Goal: Task Accomplishment & Management: Use online tool/utility

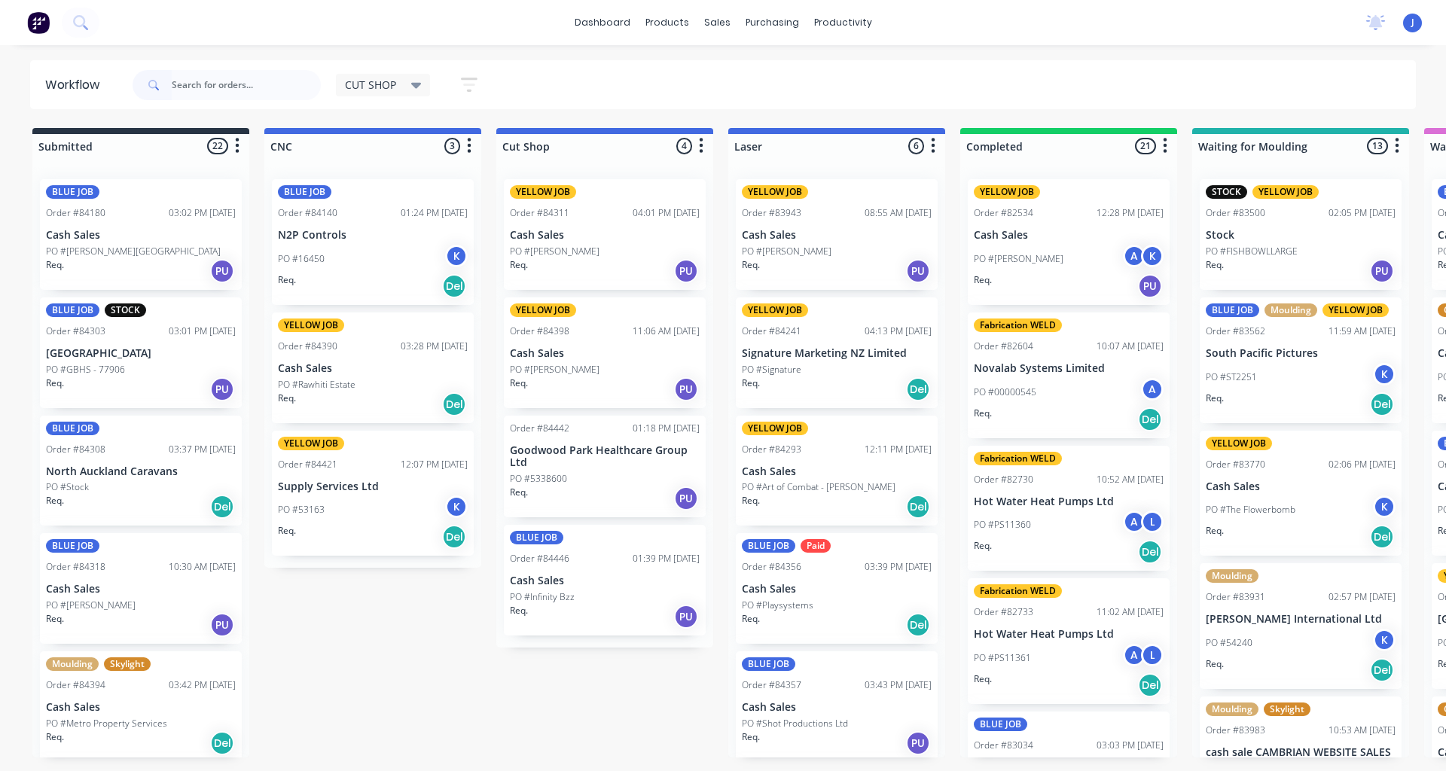
type input "a"
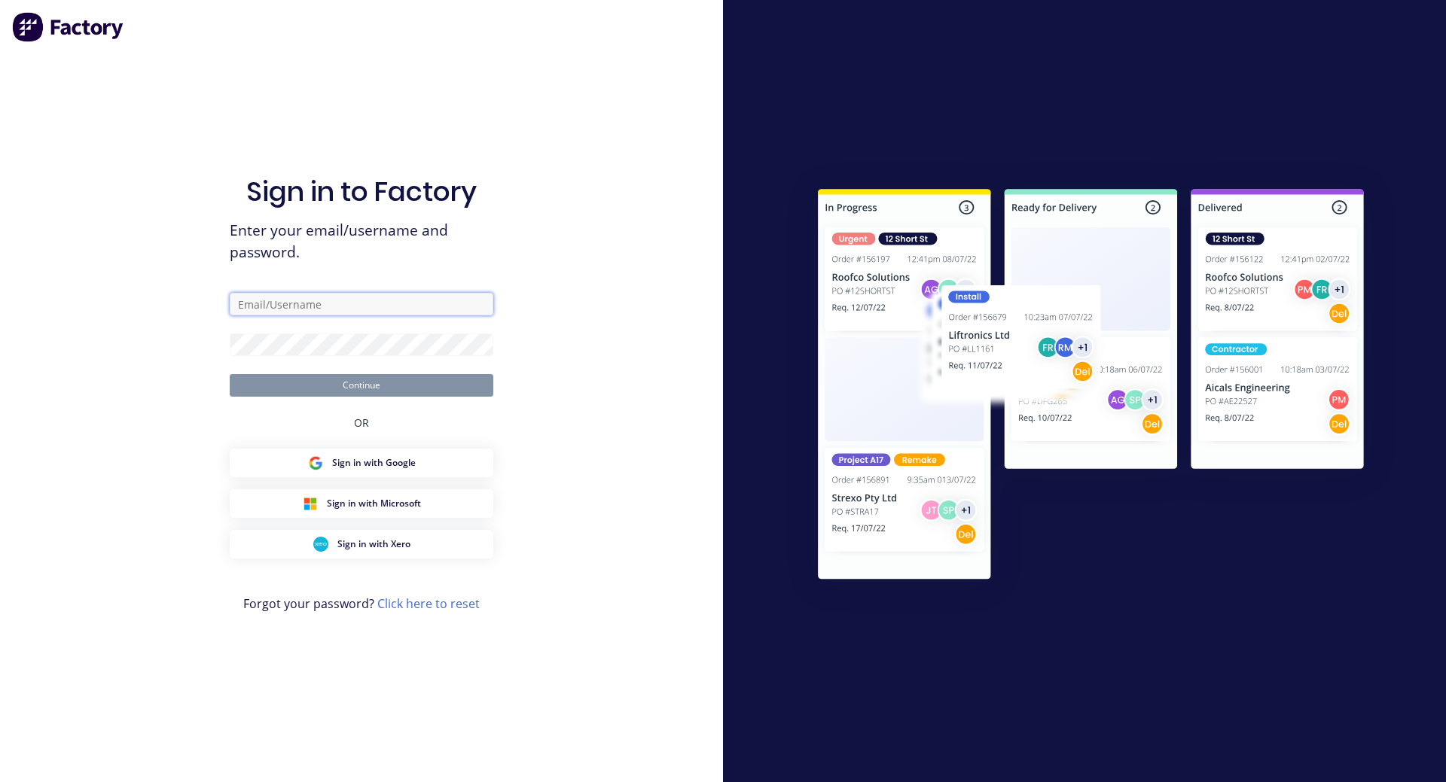
type input "[EMAIL_ADDRESS][DOMAIN_NAME]"
click at [246, 379] on button "Continue" at bounding box center [362, 385] width 264 height 23
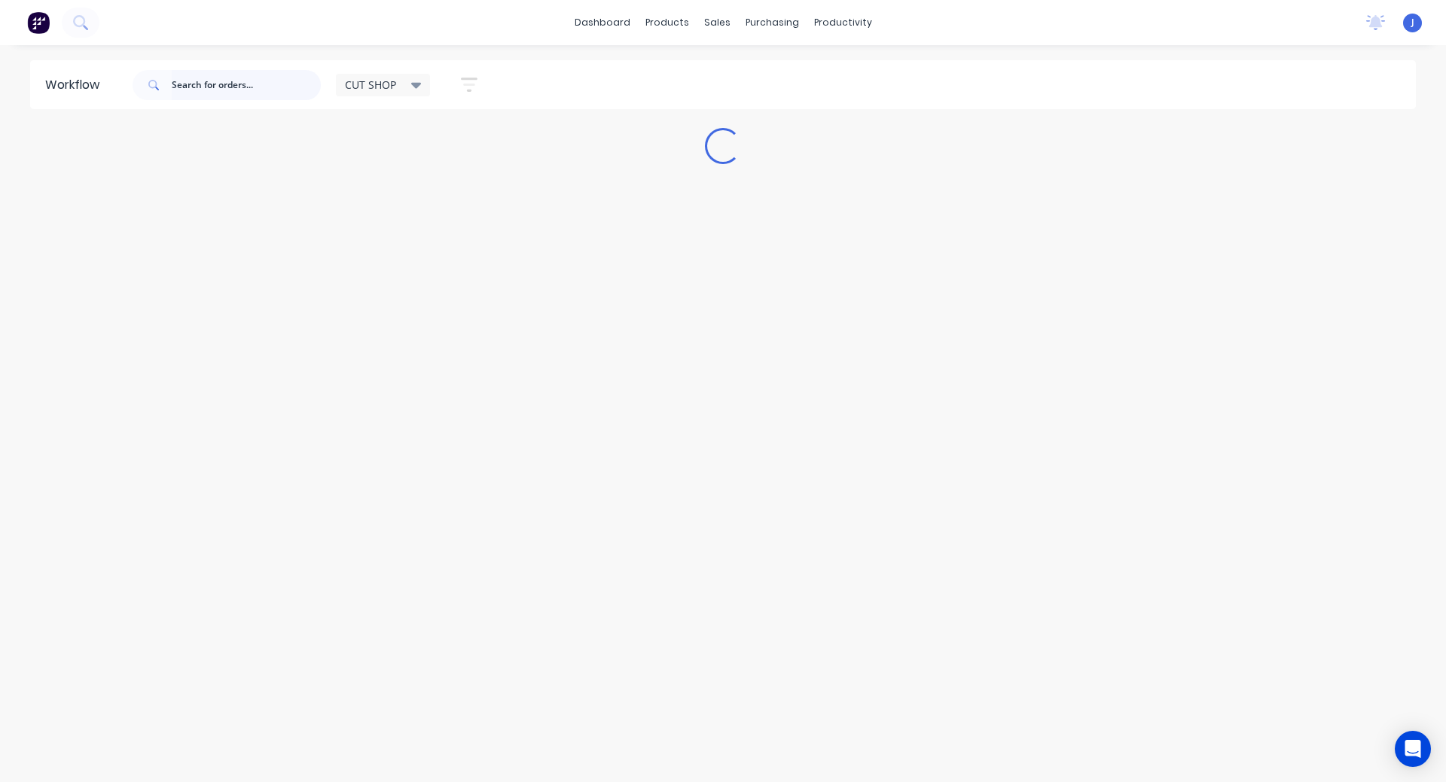
click at [193, 87] on input "text" at bounding box center [246, 85] width 149 height 30
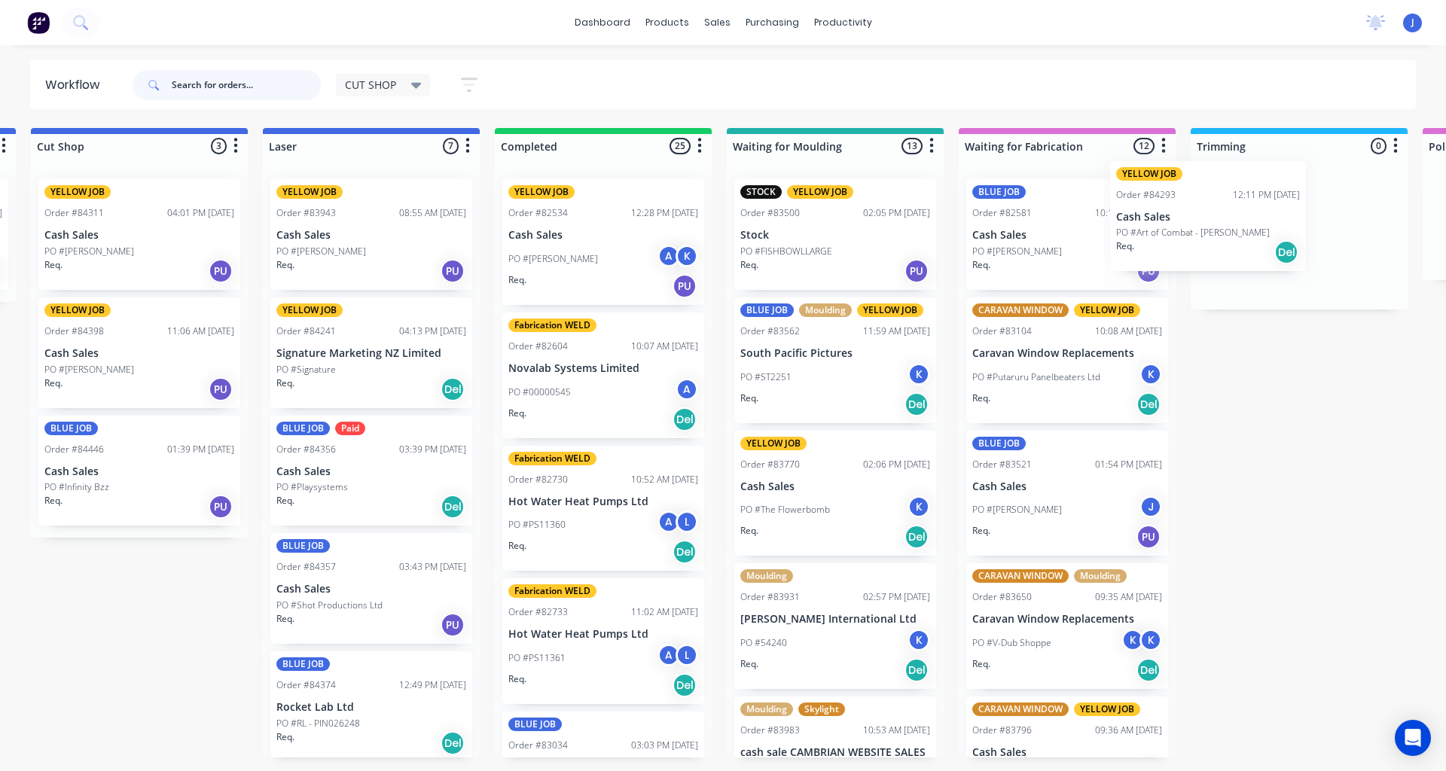
scroll to position [0, 486]
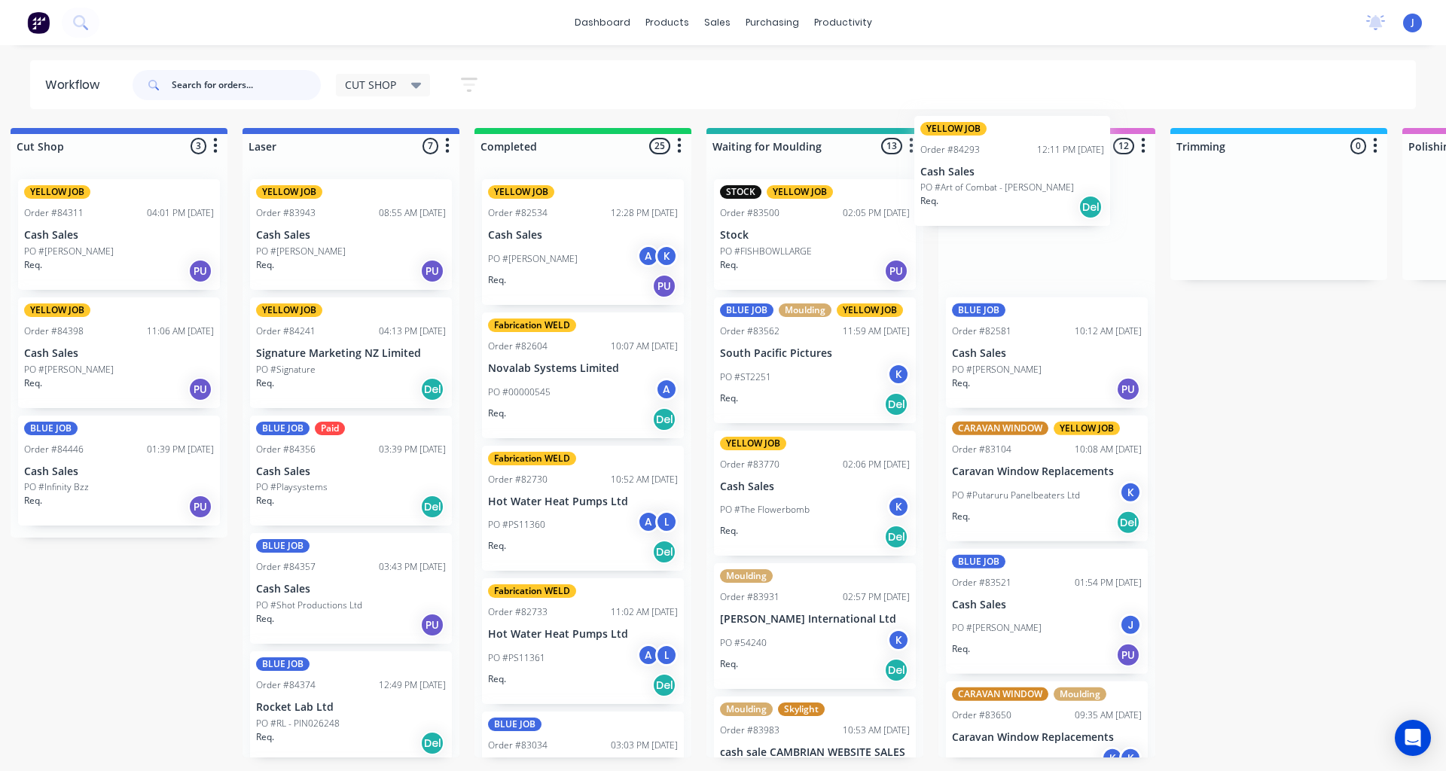
drag, startPoint x: 807, startPoint y: 499, endPoint x: 1004, endPoint y: 197, distance: 360.3
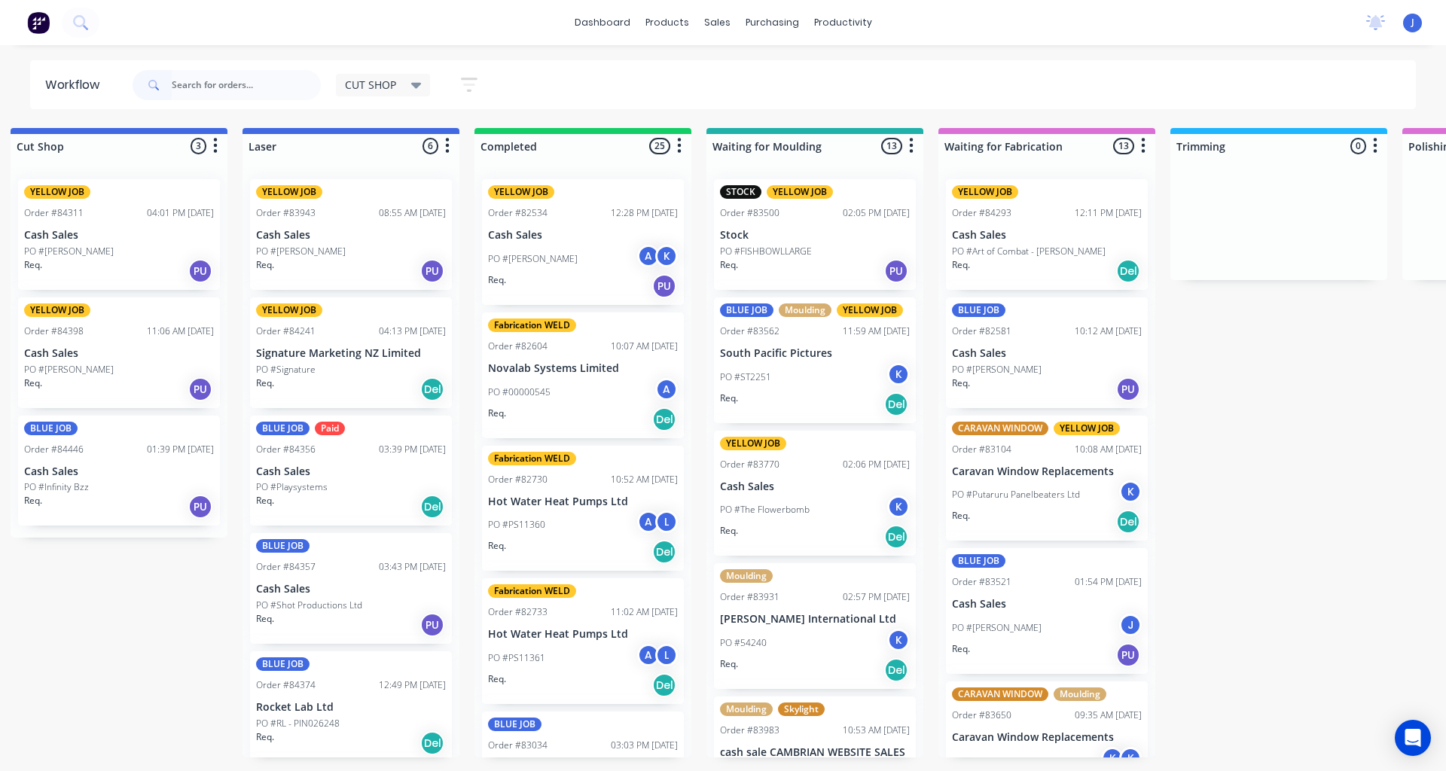
click at [1011, 231] on p "Cash Sales" at bounding box center [1047, 235] width 190 height 13
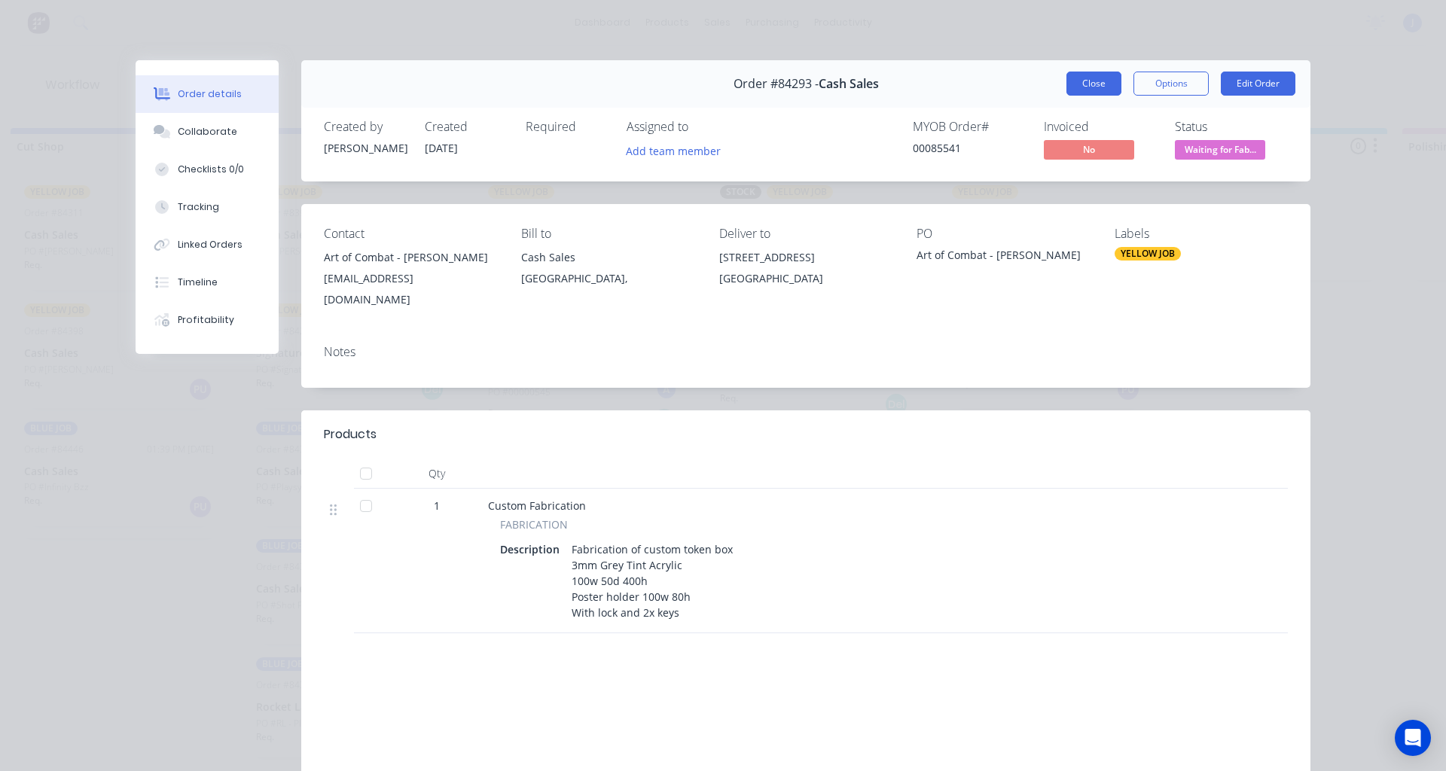
click at [1092, 88] on button "Close" at bounding box center [1093, 84] width 55 height 24
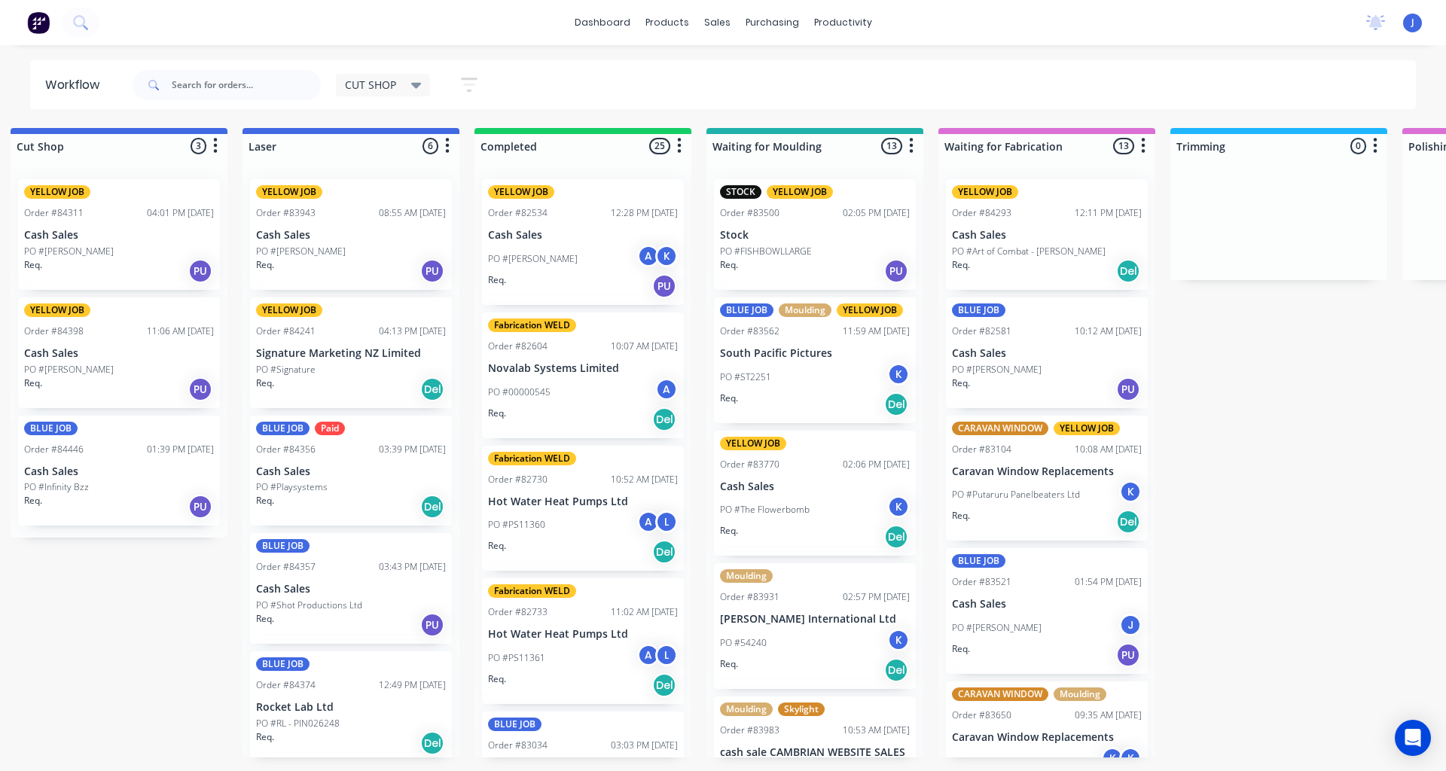
click at [977, 255] on p "PO #Art of Combat - [PERSON_NAME]" at bounding box center [1029, 252] width 154 height 14
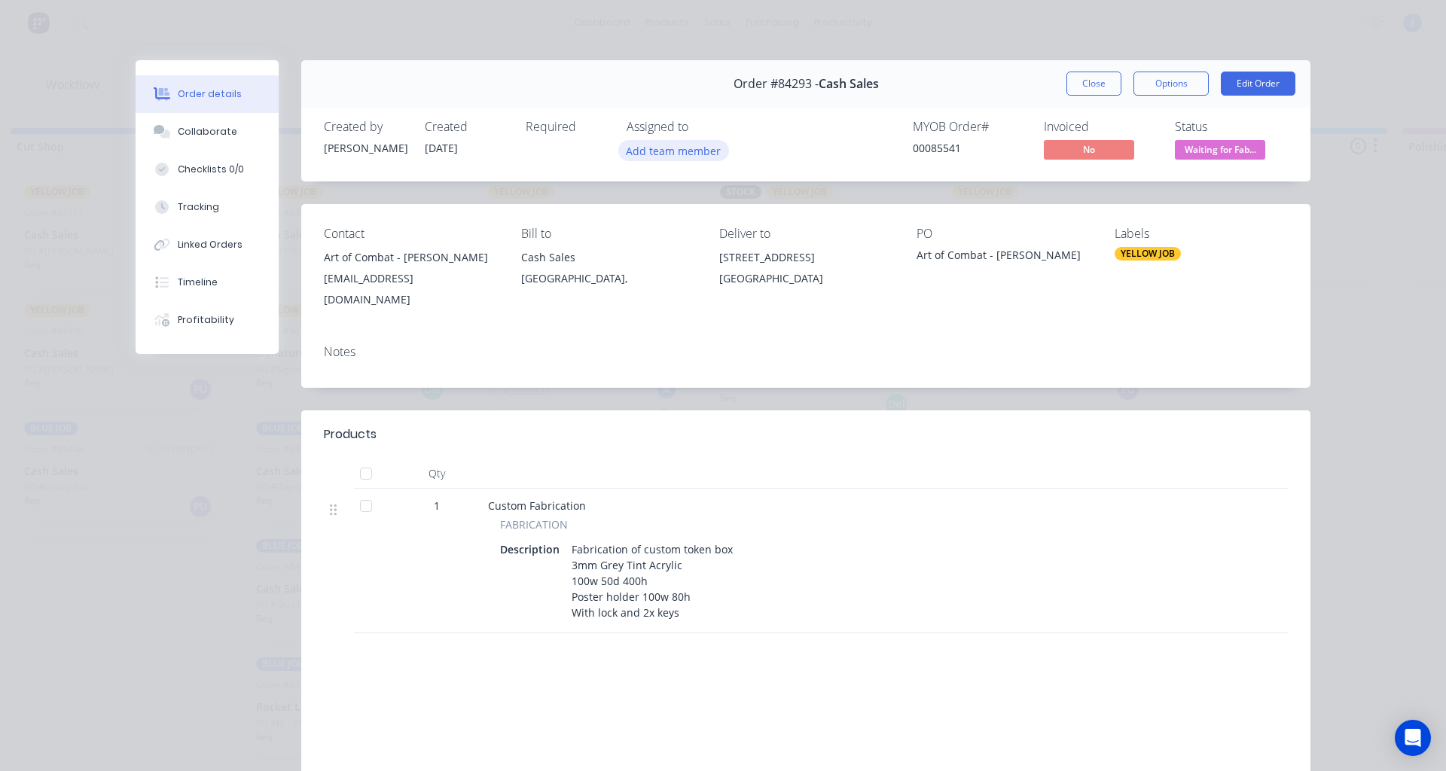
click at [634, 154] on button "Add team member" at bounding box center [673, 150] width 111 height 20
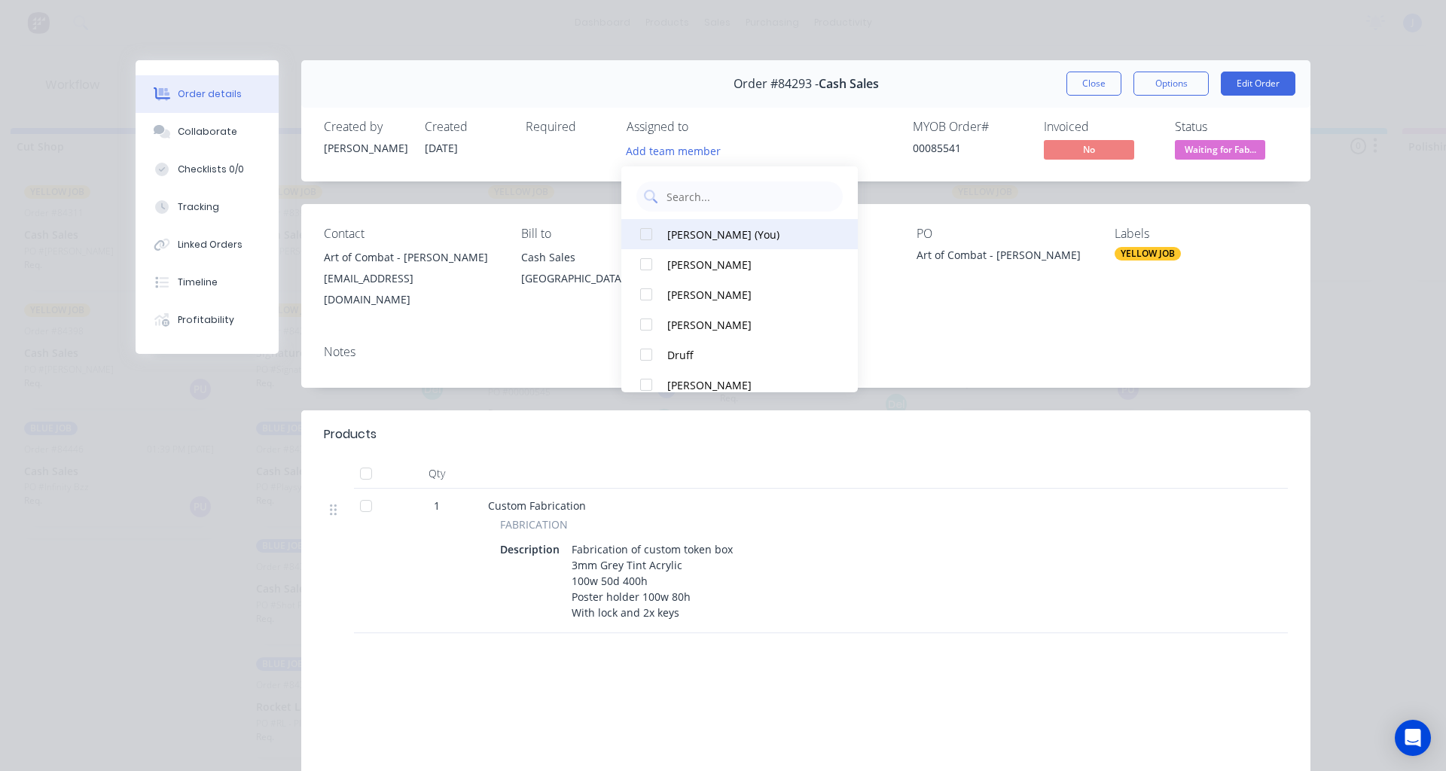
drag, startPoint x: 642, startPoint y: 266, endPoint x: 655, endPoint y: 262, distance: 14.1
click at [642, 266] on div at bounding box center [646, 264] width 30 height 30
click at [1087, 91] on button "Close" at bounding box center [1093, 84] width 55 height 24
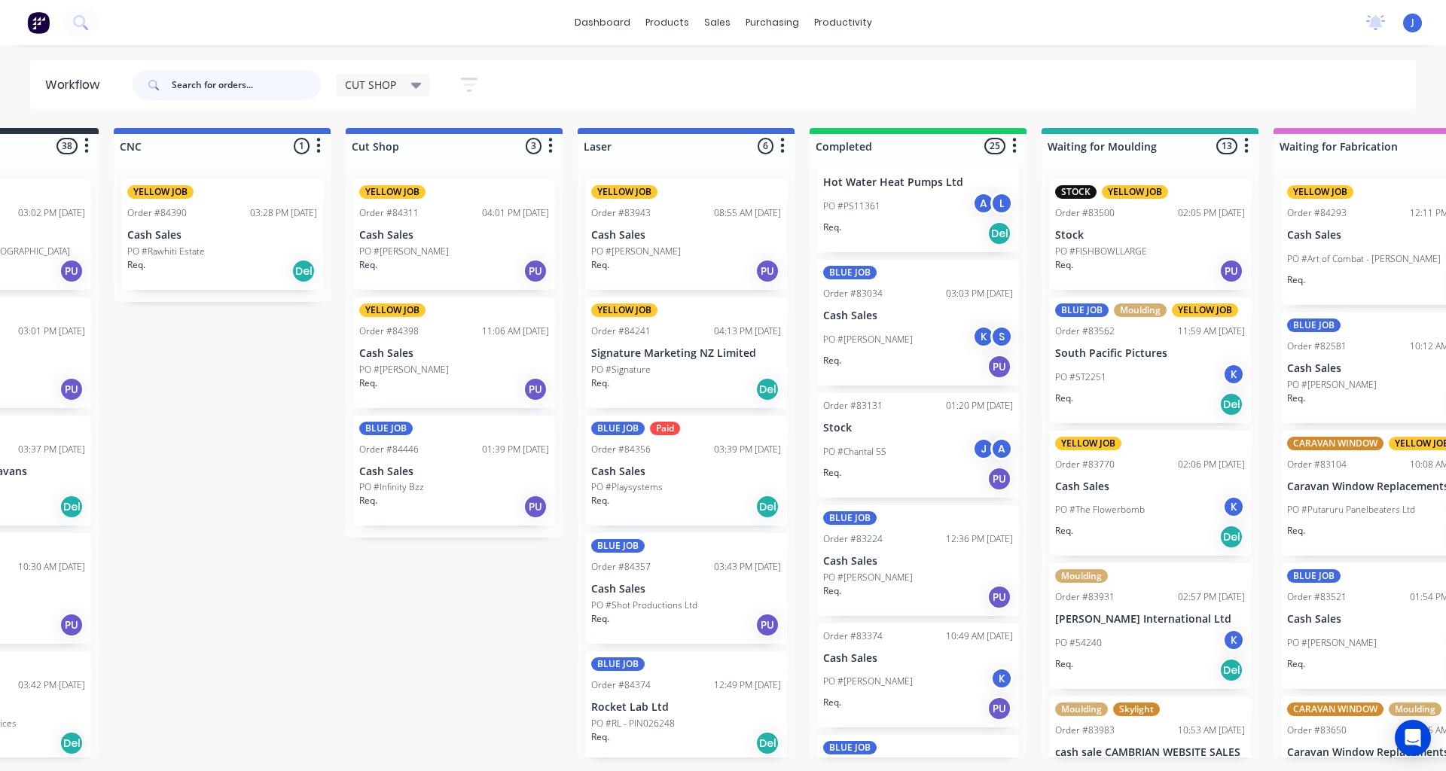
scroll to position [0, 0]
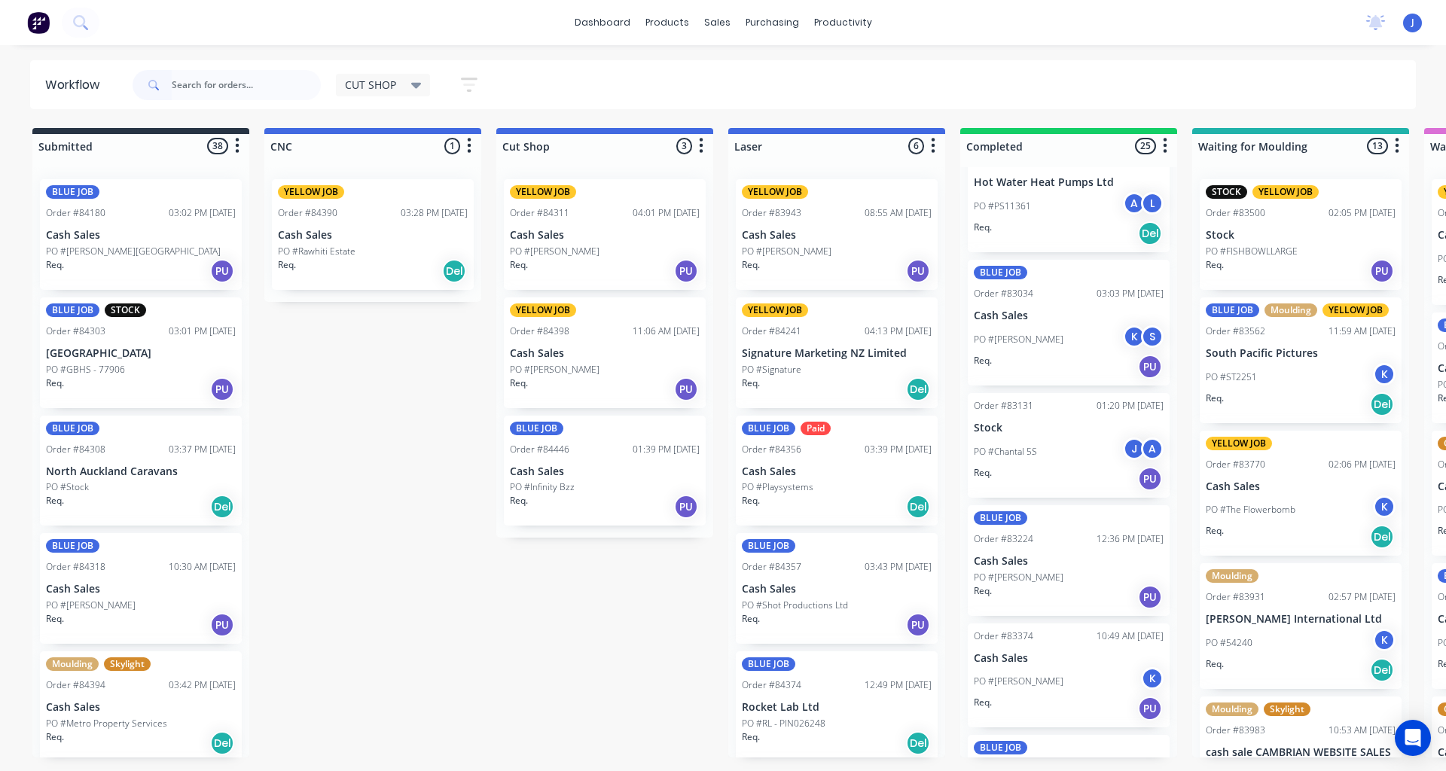
click at [116, 259] on div "Req. PU" at bounding box center [141, 271] width 190 height 26
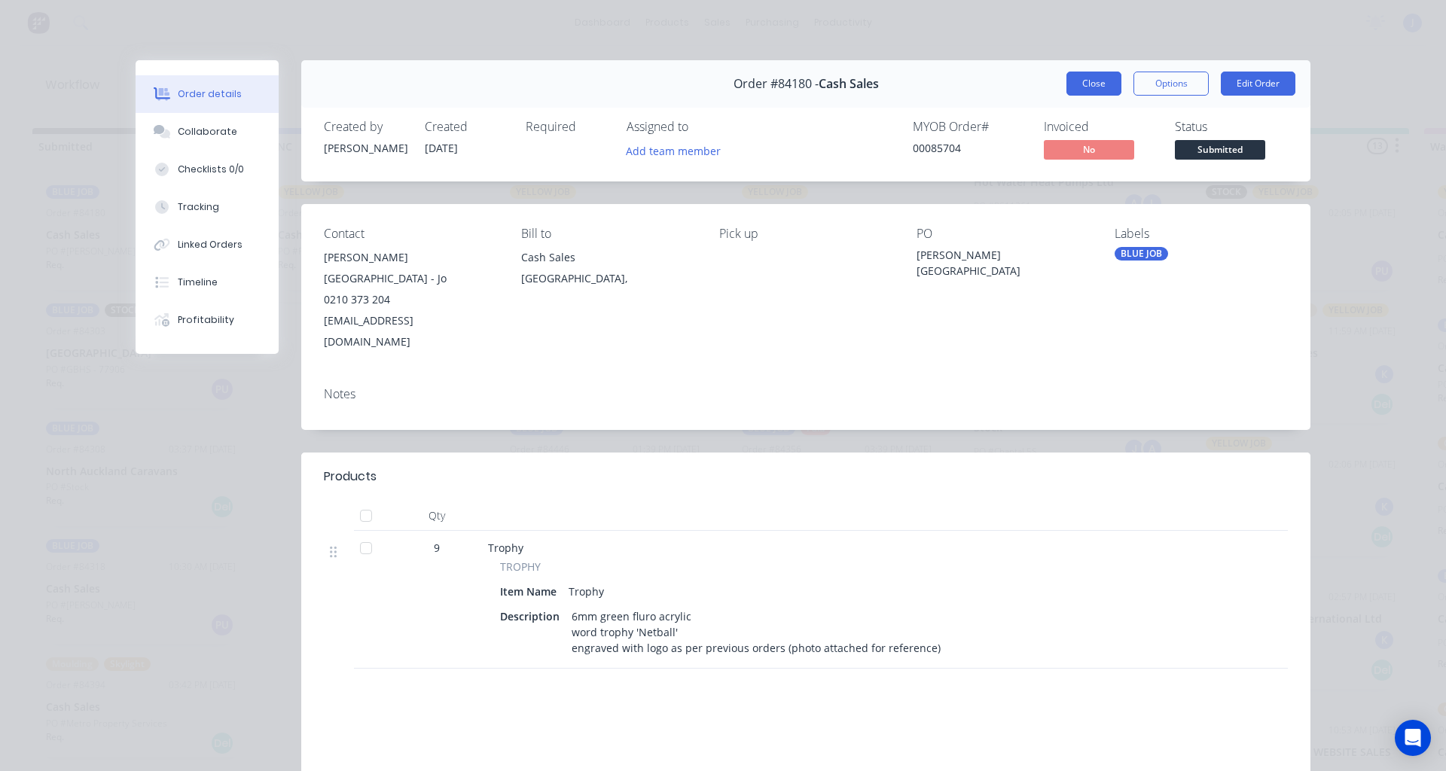
click at [1076, 77] on button "Close" at bounding box center [1093, 84] width 55 height 24
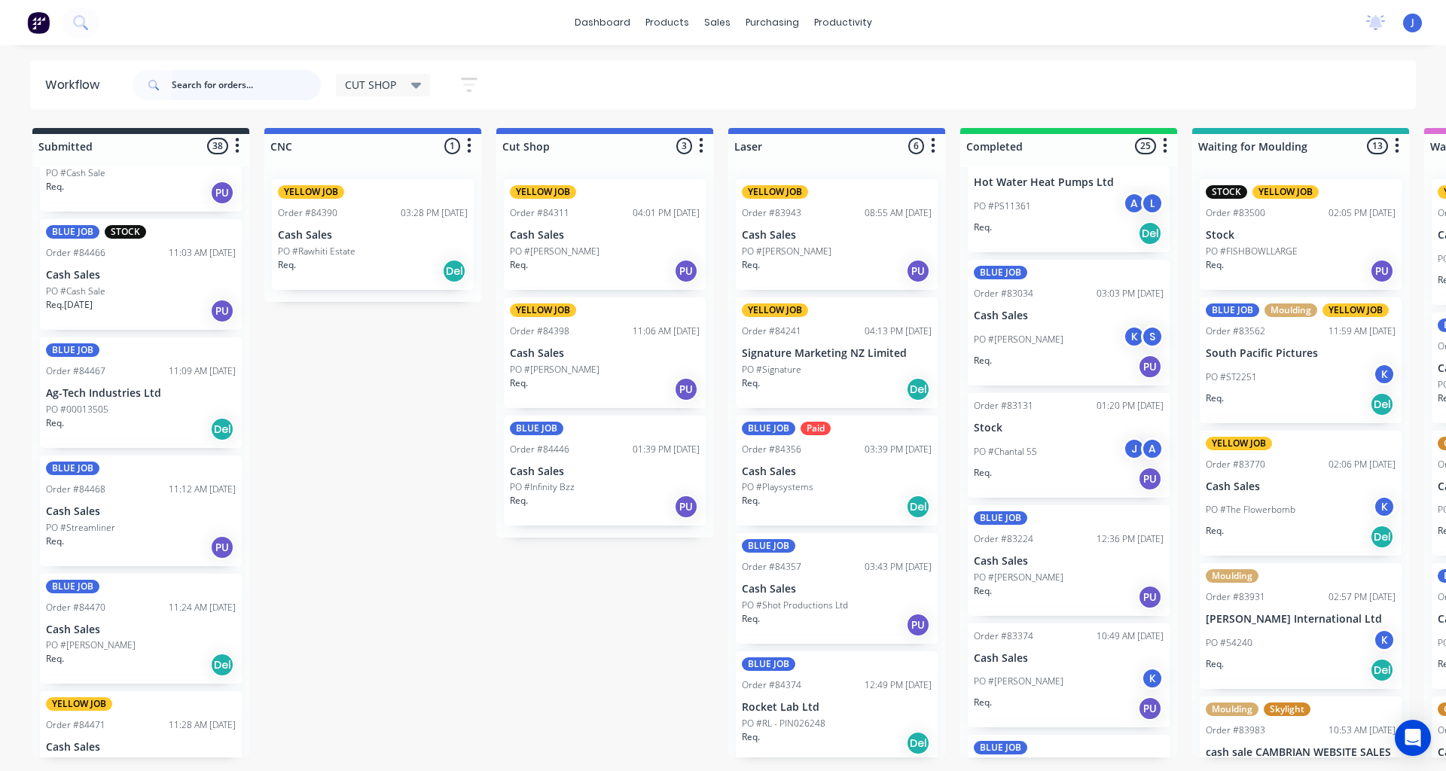
scroll to position [3389, 0]
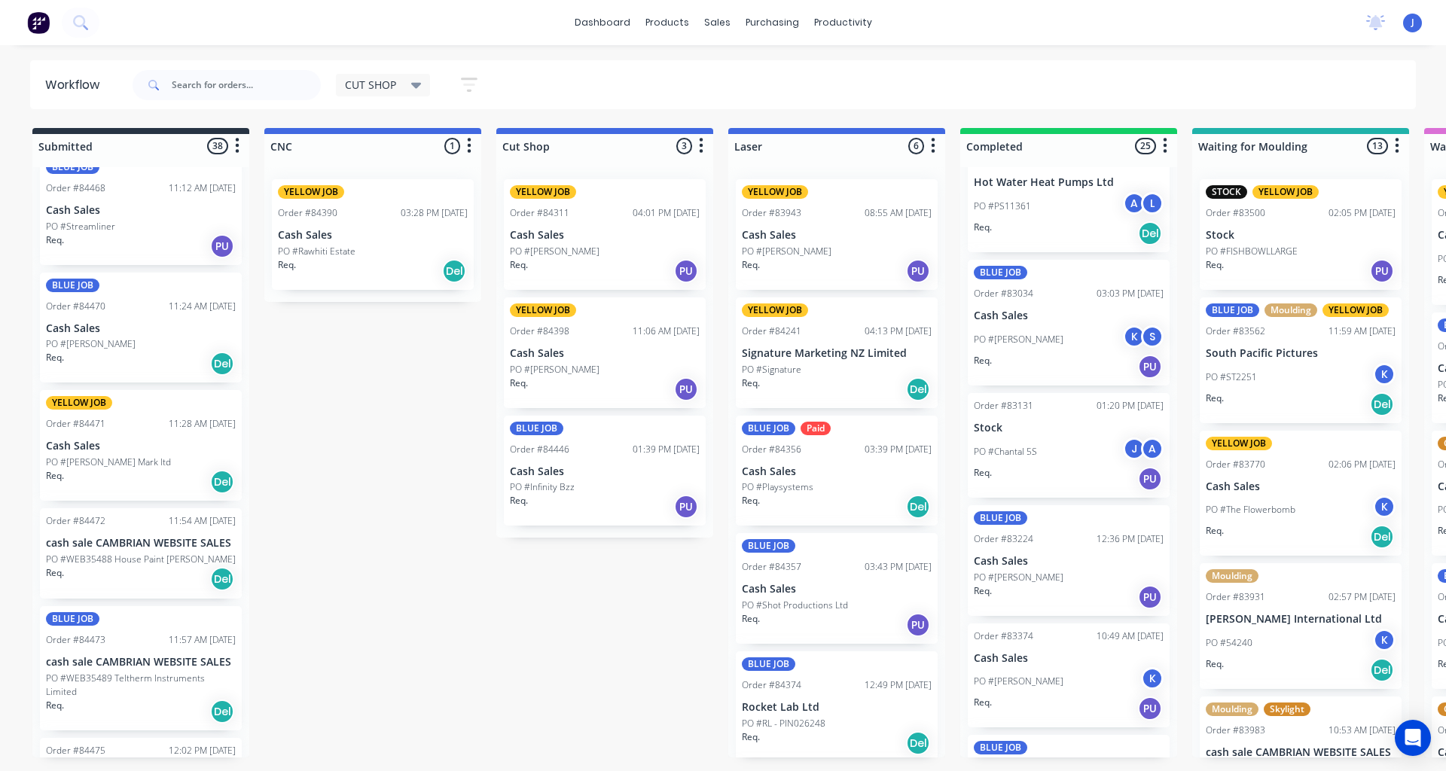
click at [121, 458] on p "PO #[PERSON_NAME] Mark ltd" at bounding box center [108, 463] width 125 height 14
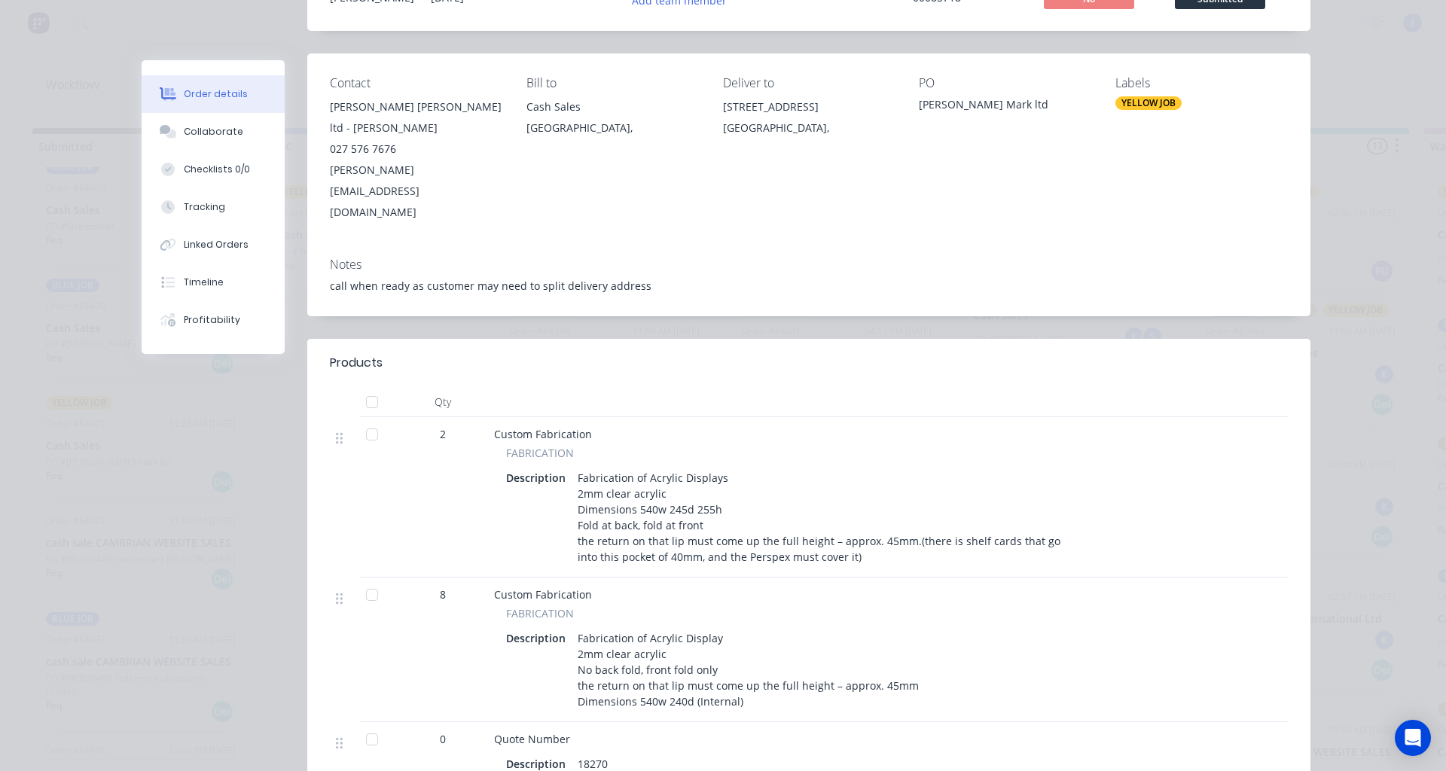
scroll to position [0, 0]
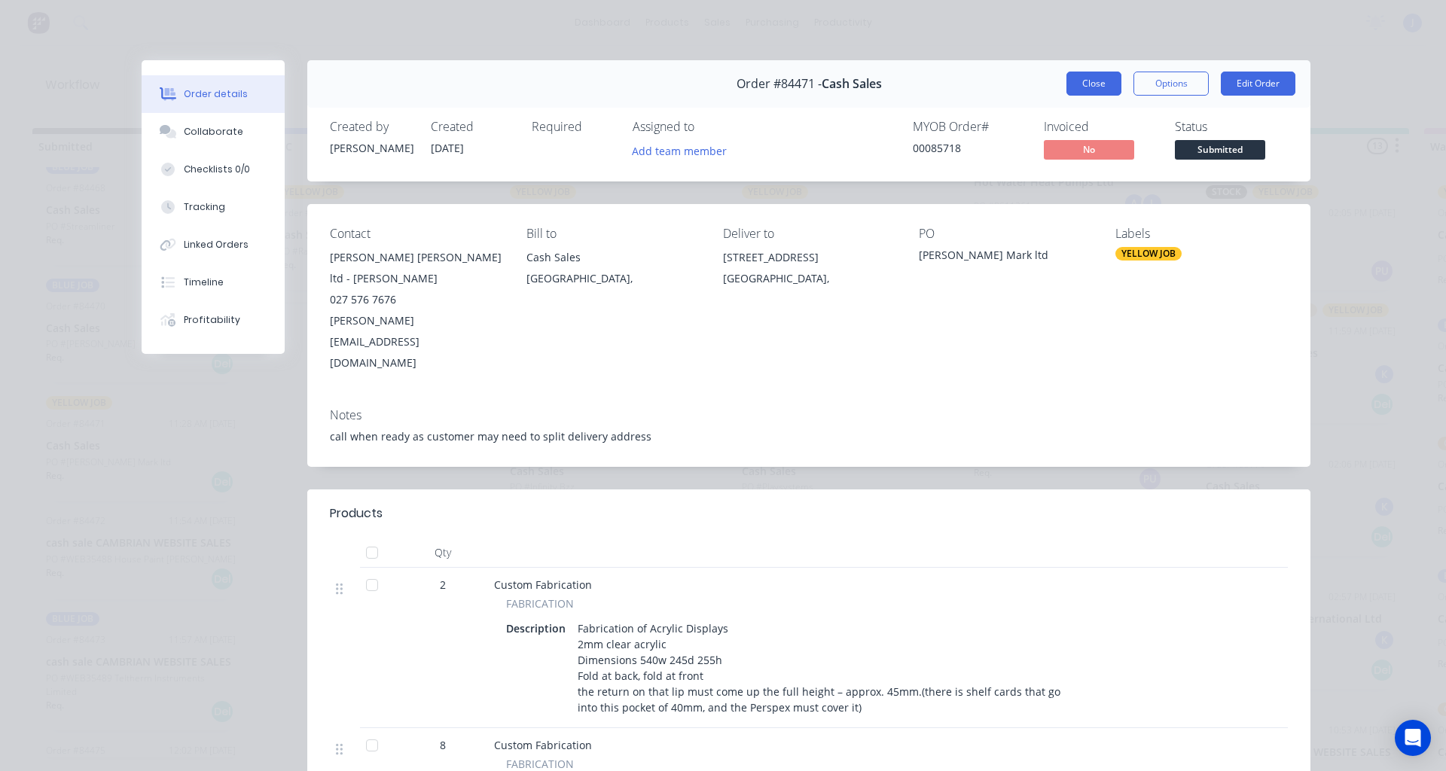
click at [1094, 75] on button "Close" at bounding box center [1093, 84] width 55 height 24
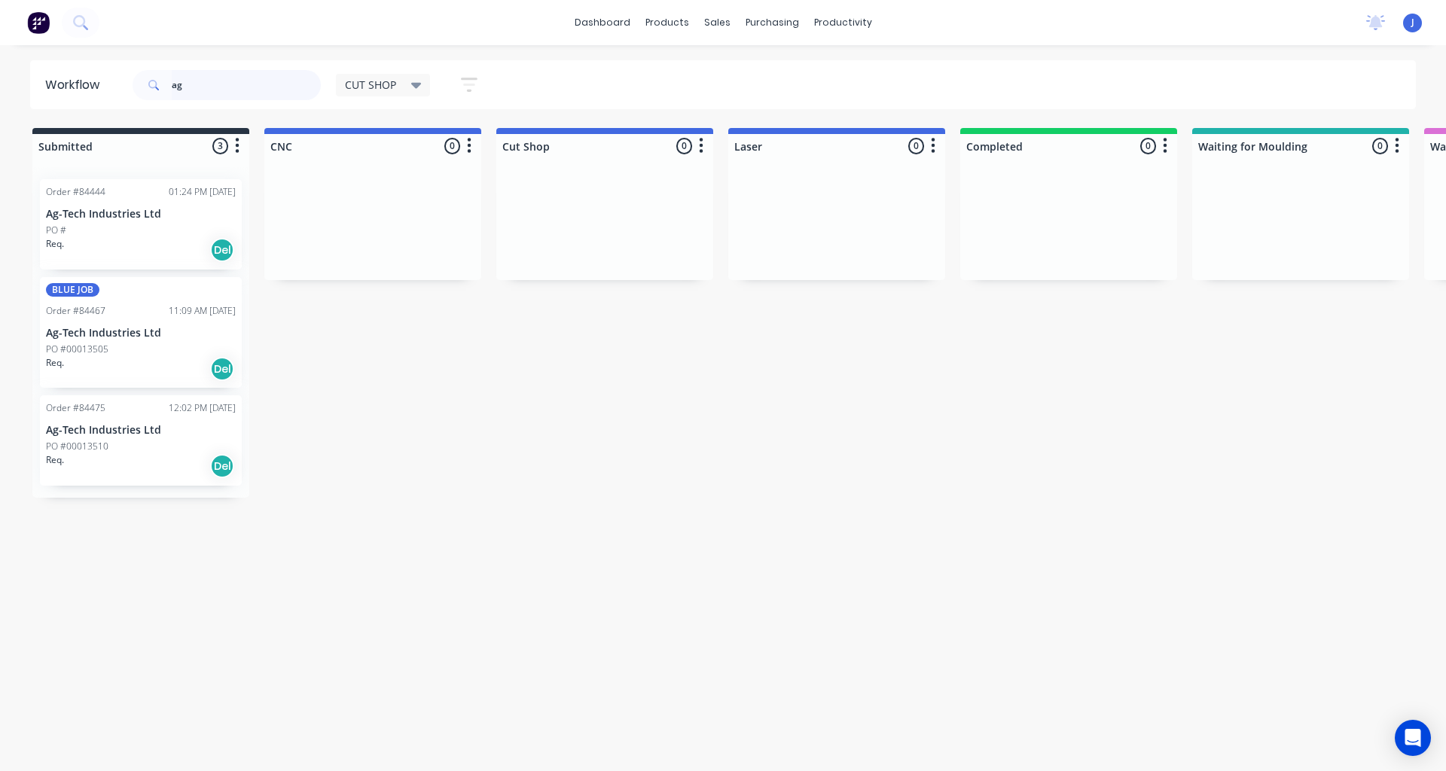
type input "ag"
click at [148, 249] on div "Req. Del" at bounding box center [141, 250] width 190 height 26
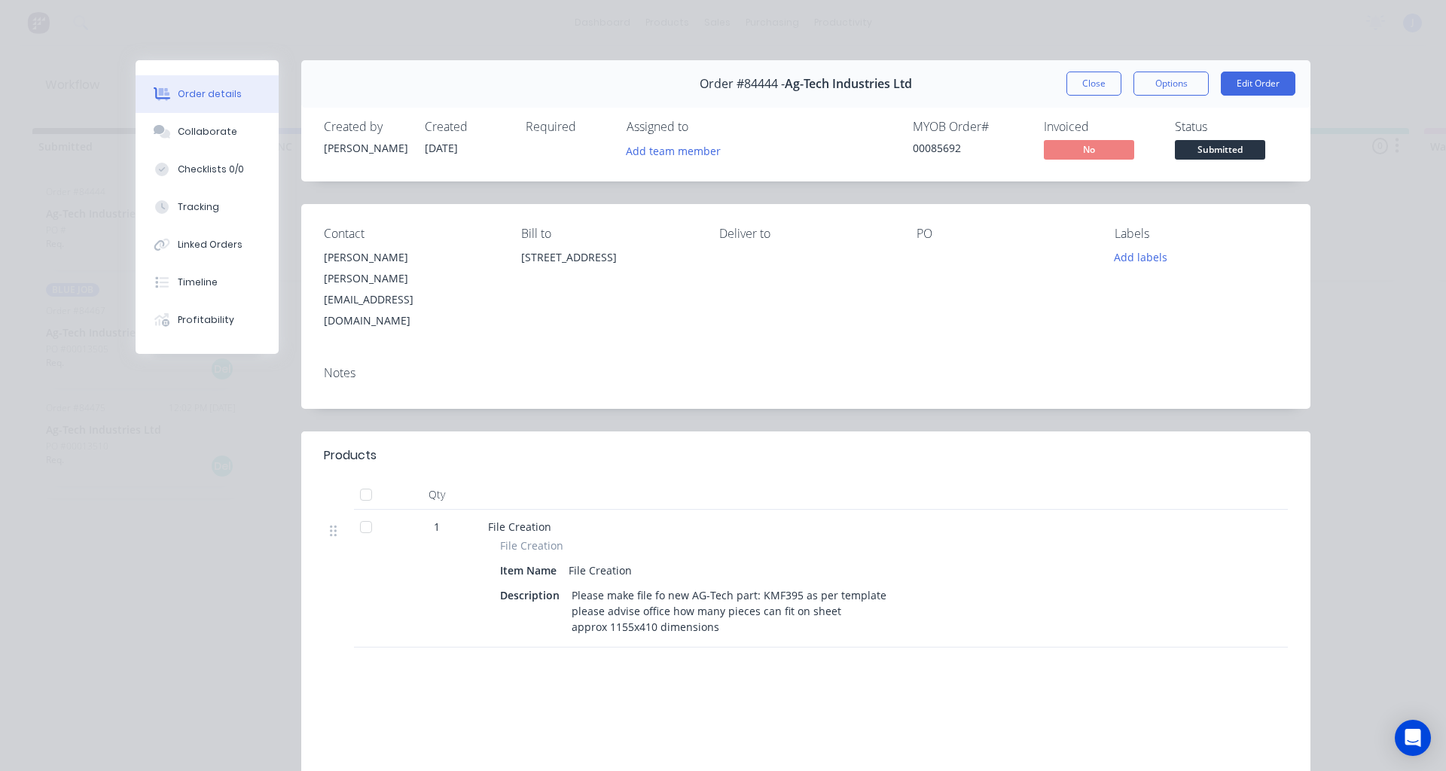
drag, startPoint x: 1074, startPoint y: 81, endPoint x: 856, endPoint y: 136, distance: 225.2
click at [1070, 82] on button "Close" at bounding box center [1093, 84] width 55 height 24
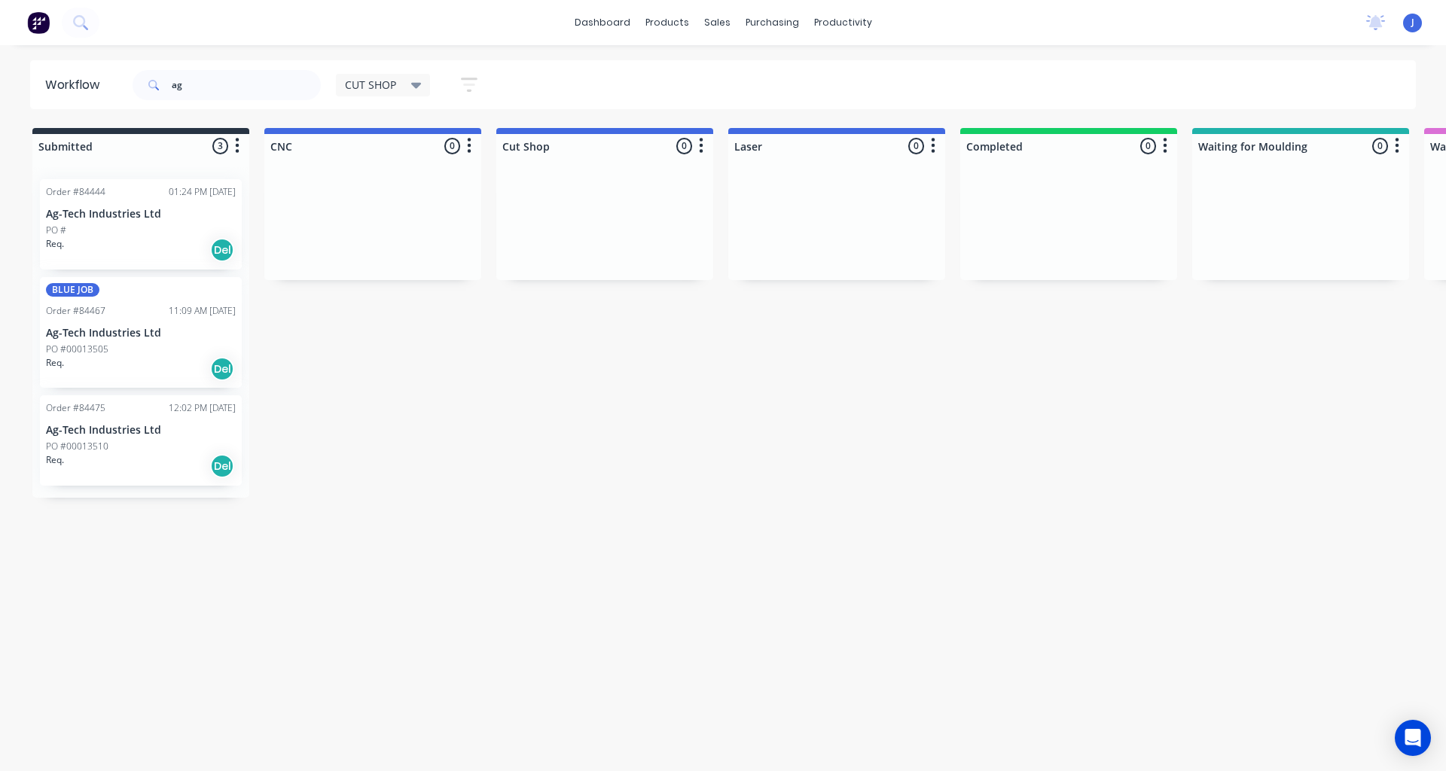
click at [172, 332] on p "Ag-Tech Industries Ltd" at bounding box center [141, 333] width 190 height 13
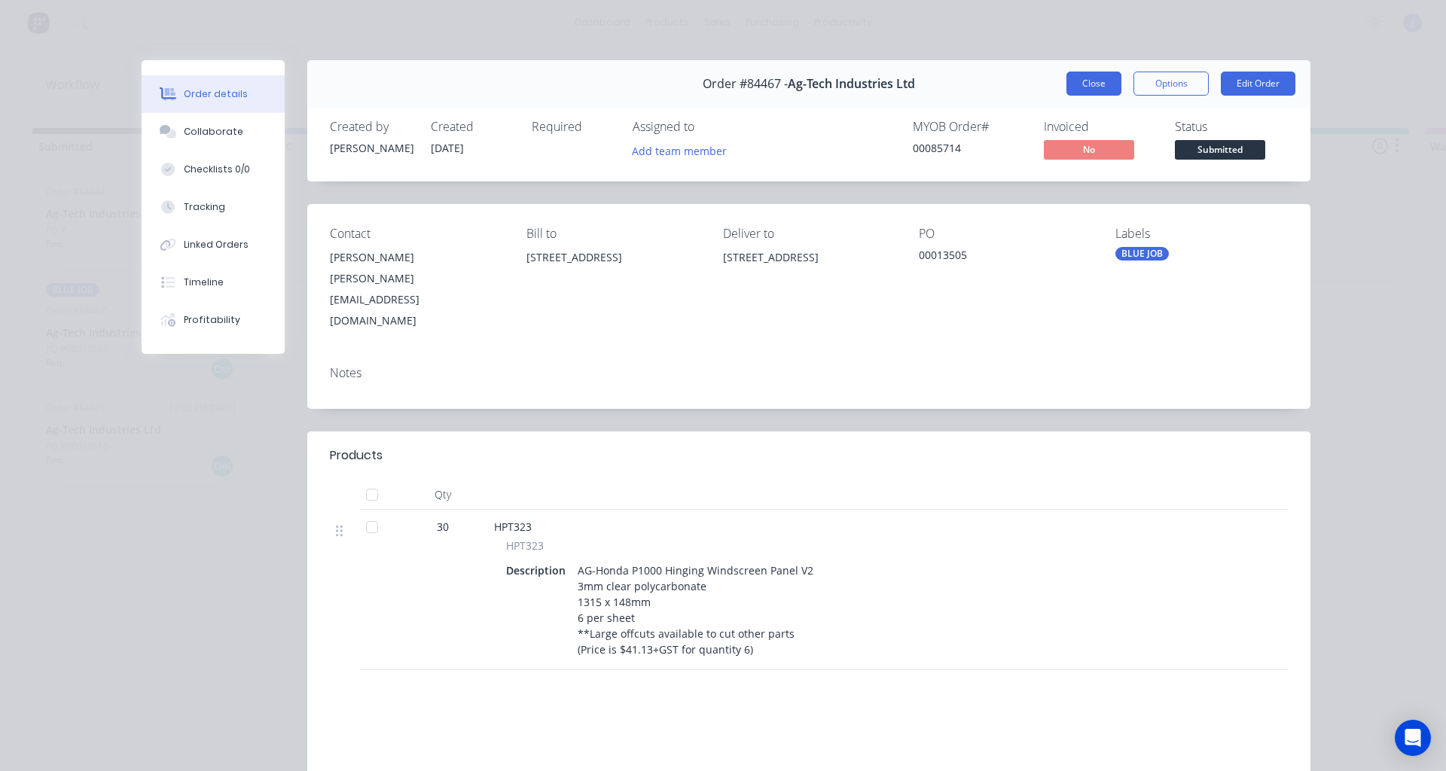
click at [1074, 88] on button "Close" at bounding box center [1093, 84] width 55 height 24
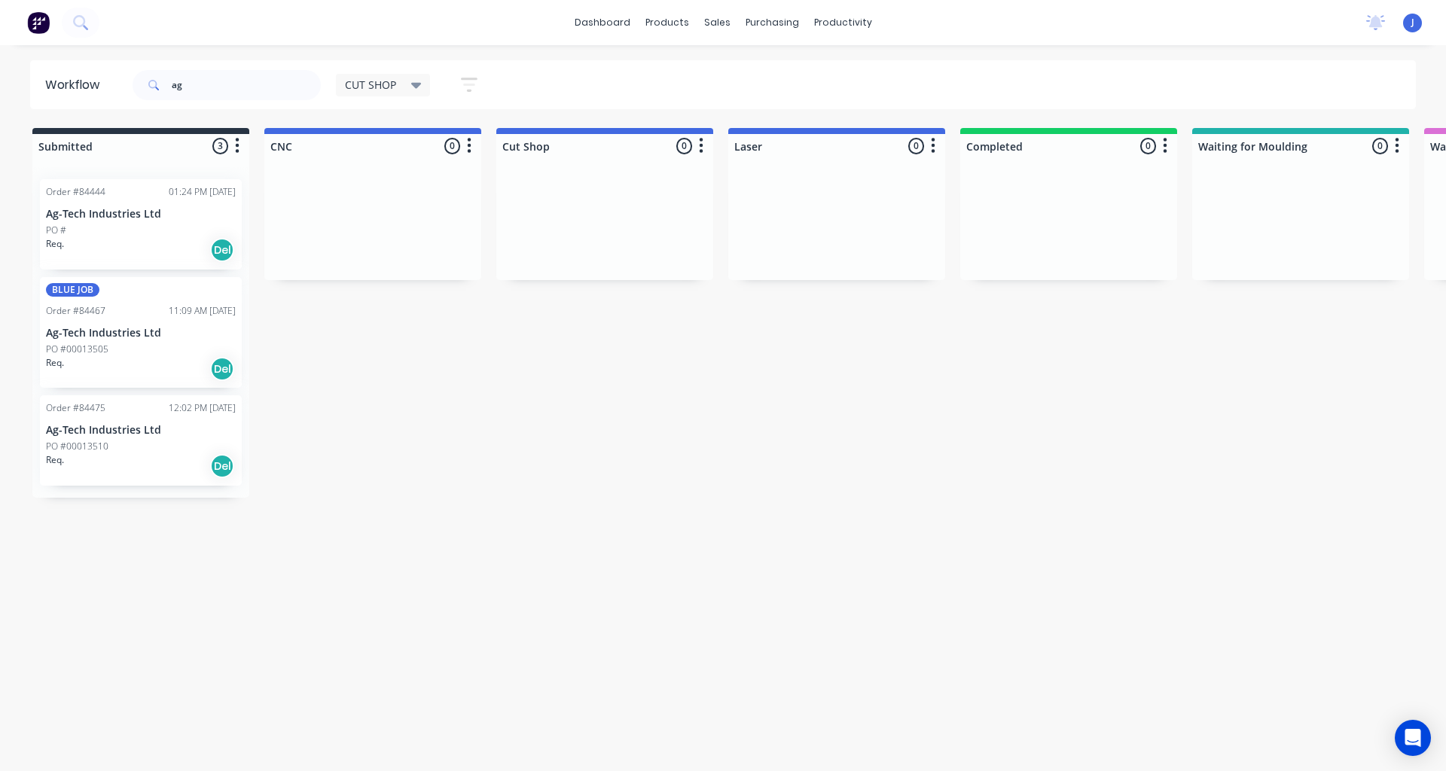
click at [174, 435] on p "Ag-Tech Industries Ltd" at bounding box center [141, 430] width 190 height 13
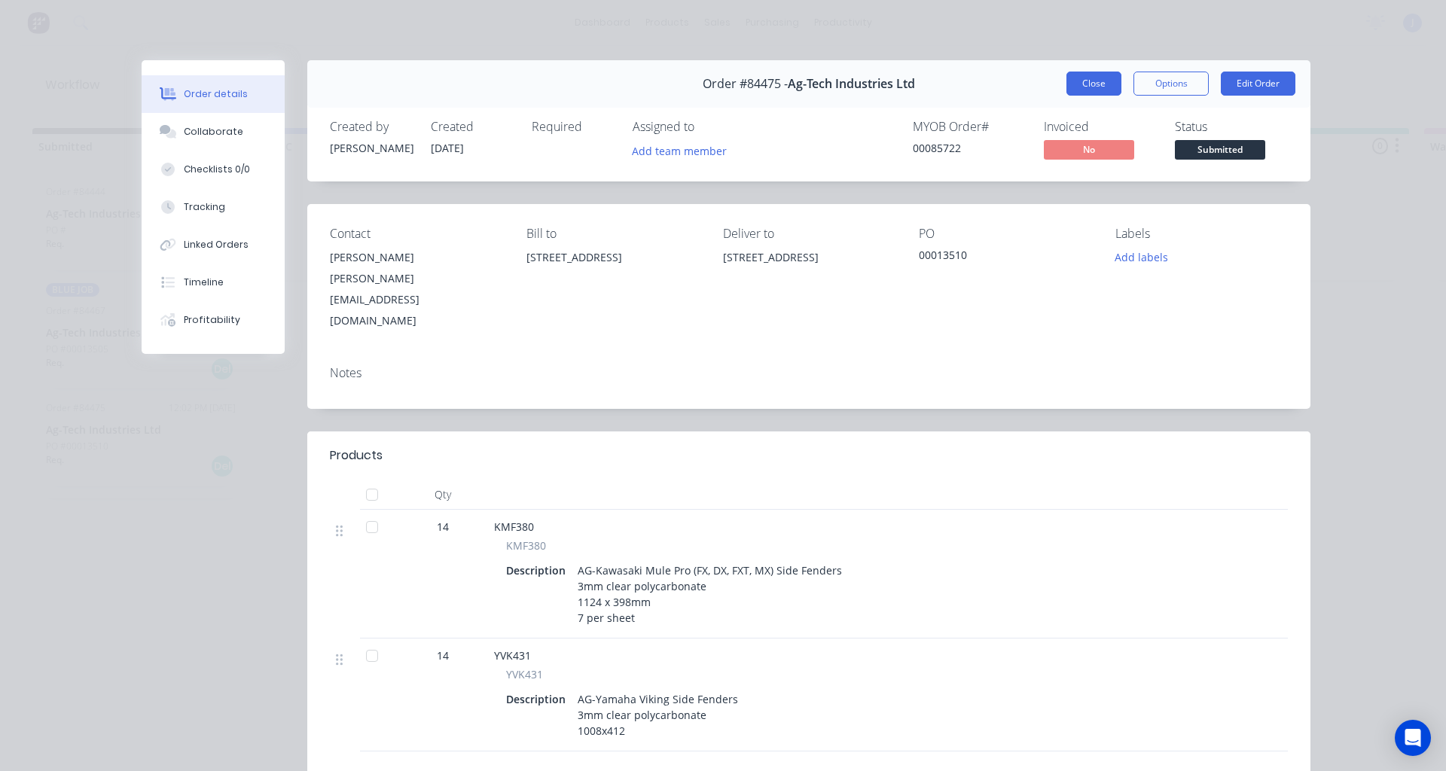
click at [1072, 87] on button "Close" at bounding box center [1093, 84] width 55 height 24
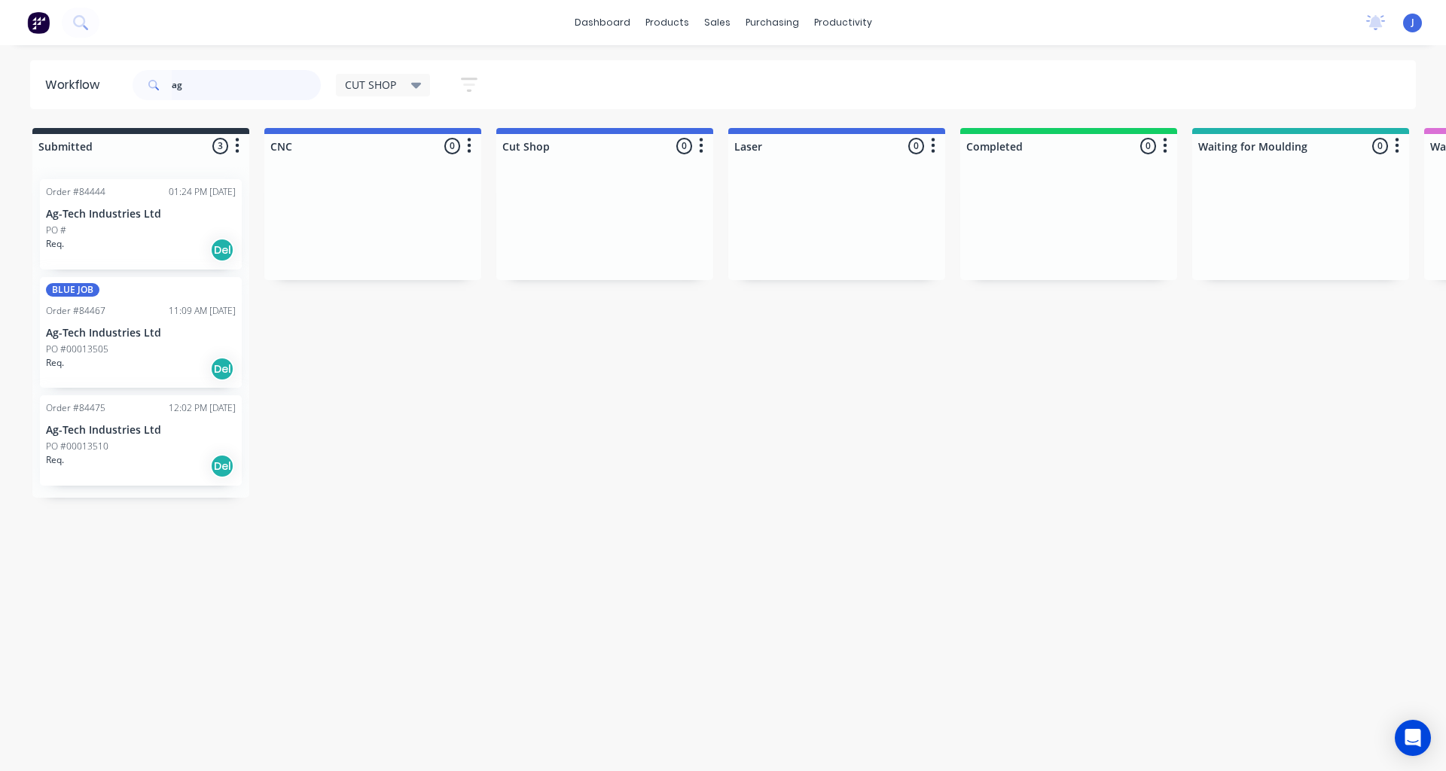
drag, startPoint x: 226, startPoint y: 75, endPoint x: 92, endPoint y: 97, distance: 135.8
click at [92, 97] on header "Workflow ag CUT SHOP Save new view None edit CUT SHOP (Default) edit DISPATCH e…" at bounding box center [723, 84] width 1386 height 49
